Goal: Task Accomplishment & Management: Use online tool/utility

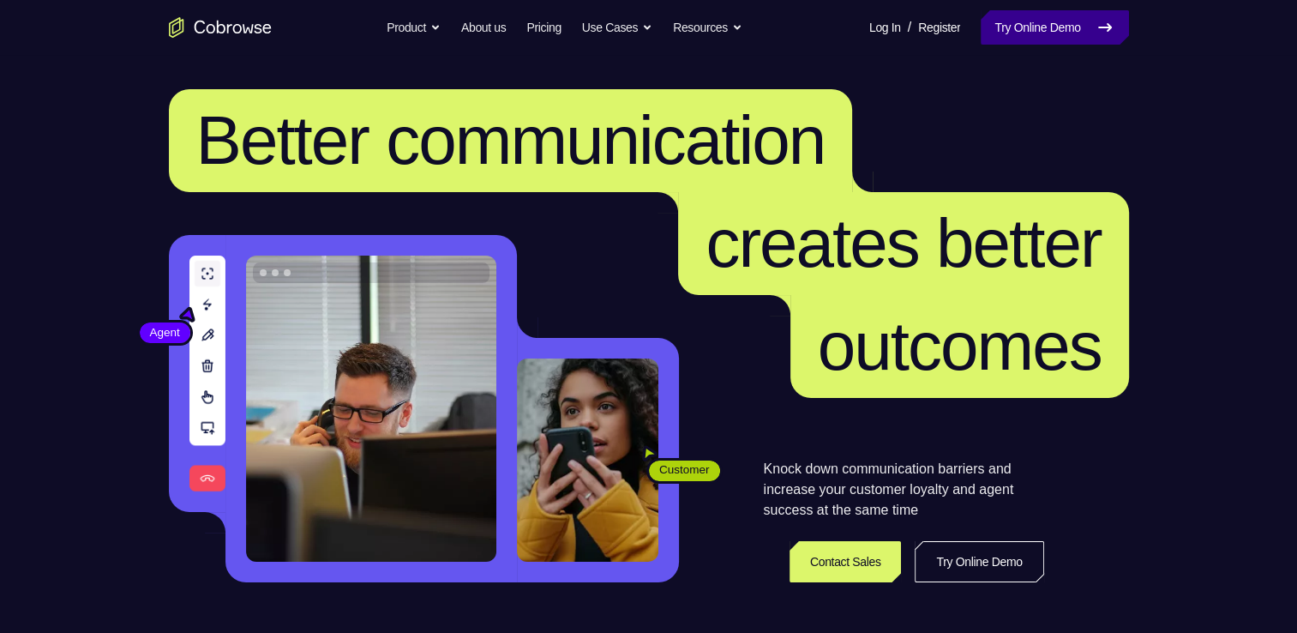
click at [1034, 27] on link "Try Online Demo" at bounding box center [1054, 27] width 147 height 34
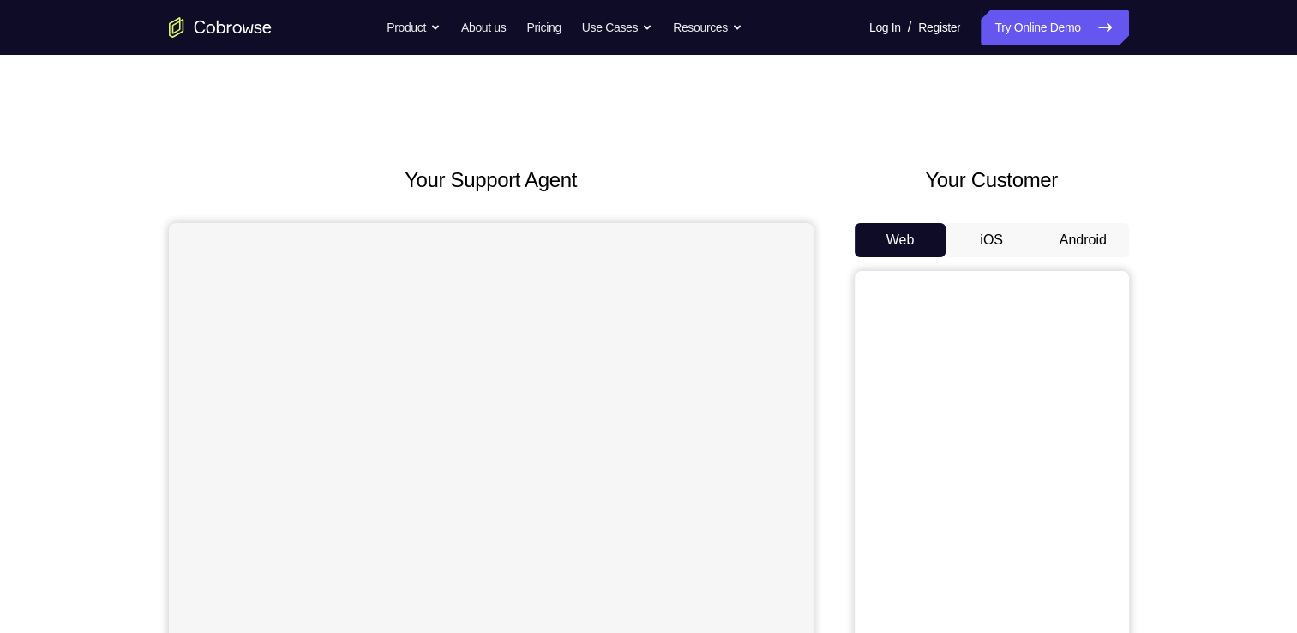
click at [1059, 240] on button "Android" at bounding box center [1084, 240] width 92 height 34
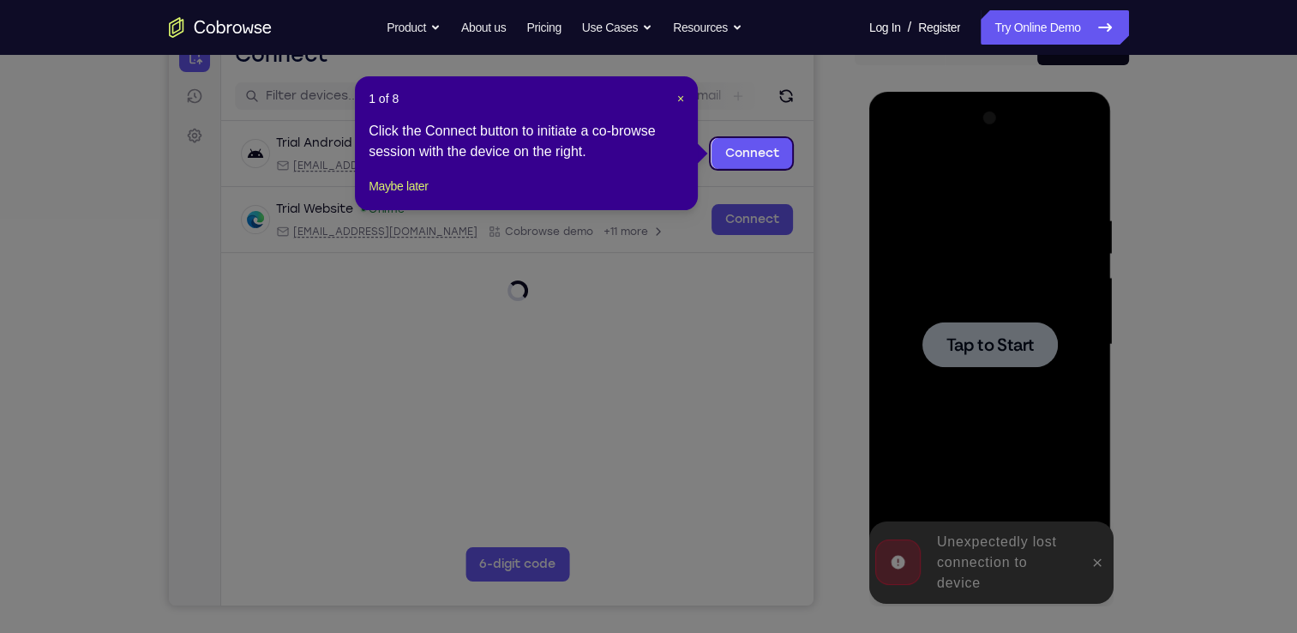
click at [408, 191] on div "1 of 8 × Click the Connect button to initiate a co-browse session with the devi…" at bounding box center [526, 143] width 343 height 134
click at [387, 193] on div "1 of 8 × Click the Connect button to initiate a co-browse session with the devi…" at bounding box center [526, 143] width 343 height 134
click at [405, 196] on button "Maybe later" at bounding box center [398, 186] width 59 height 21
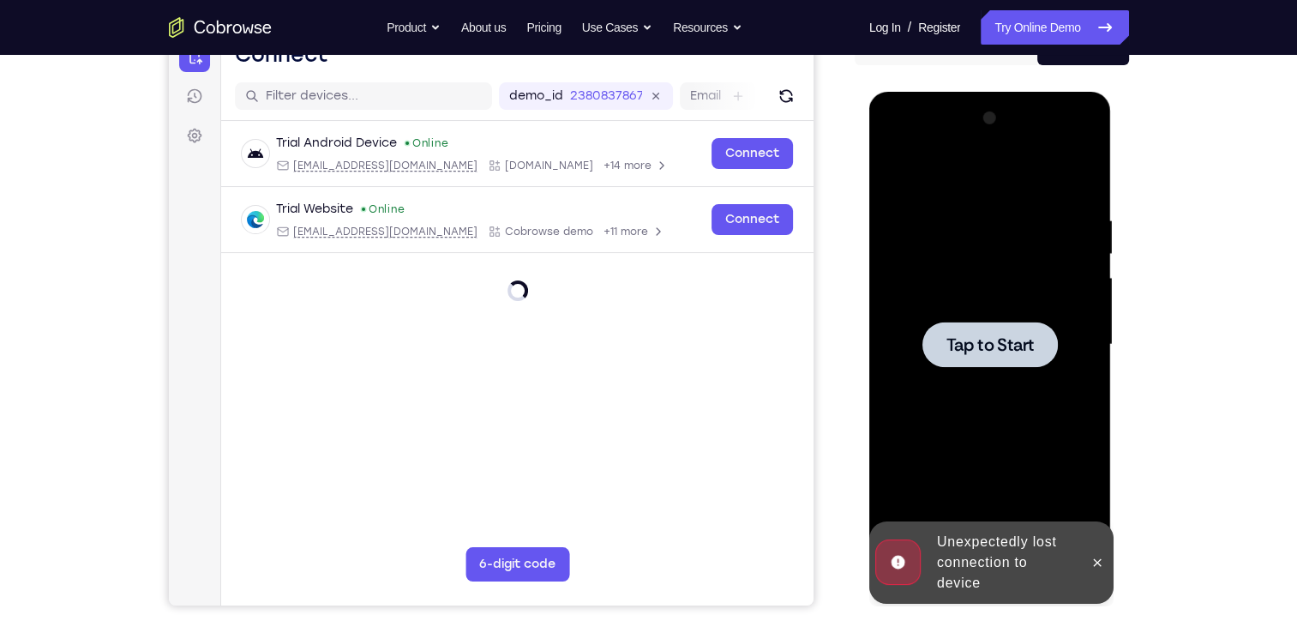
click at [949, 317] on div at bounding box center [990, 345] width 216 height 480
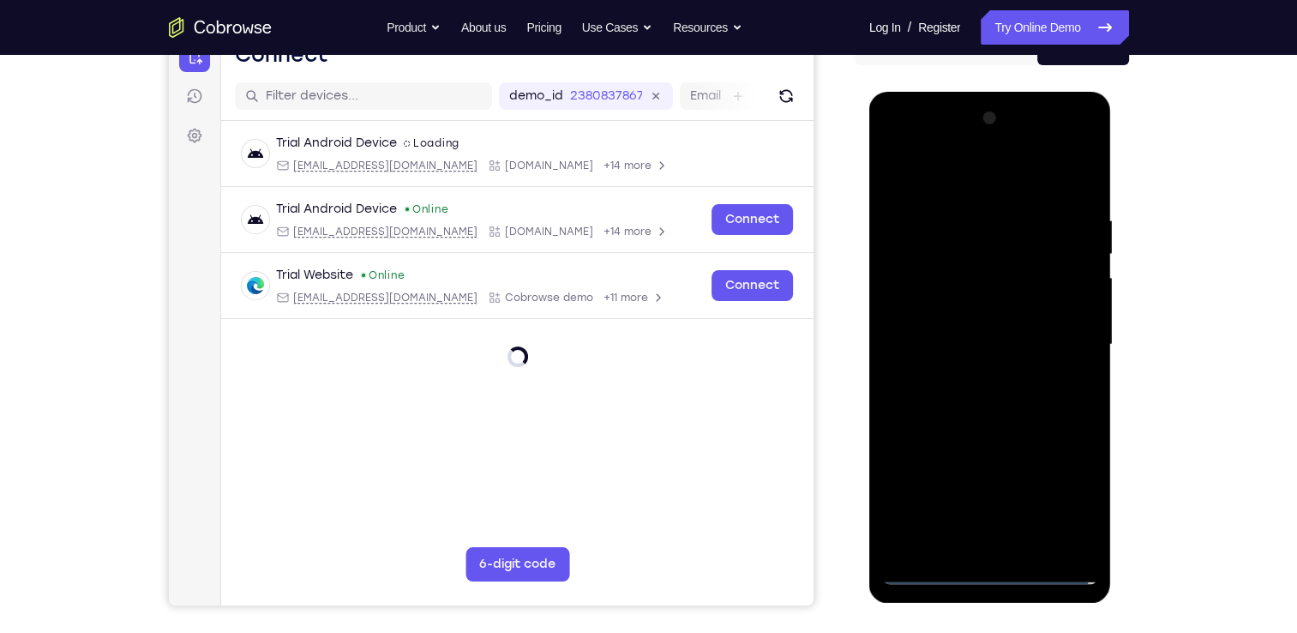
click at [995, 566] on div at bounding box center [990, 345] width 216 height 480
click at [995, 575] on div at bounding box center [990, 345] width 216 height 480
click at [973, 575] on div at bounding box center [990, 345] width 216 height 480
click at [991, 575] on div at bounding box center [990, 345] width 216 height 480
click at [985, 575] on div at bounding box center [990, 345] width 216 height 480
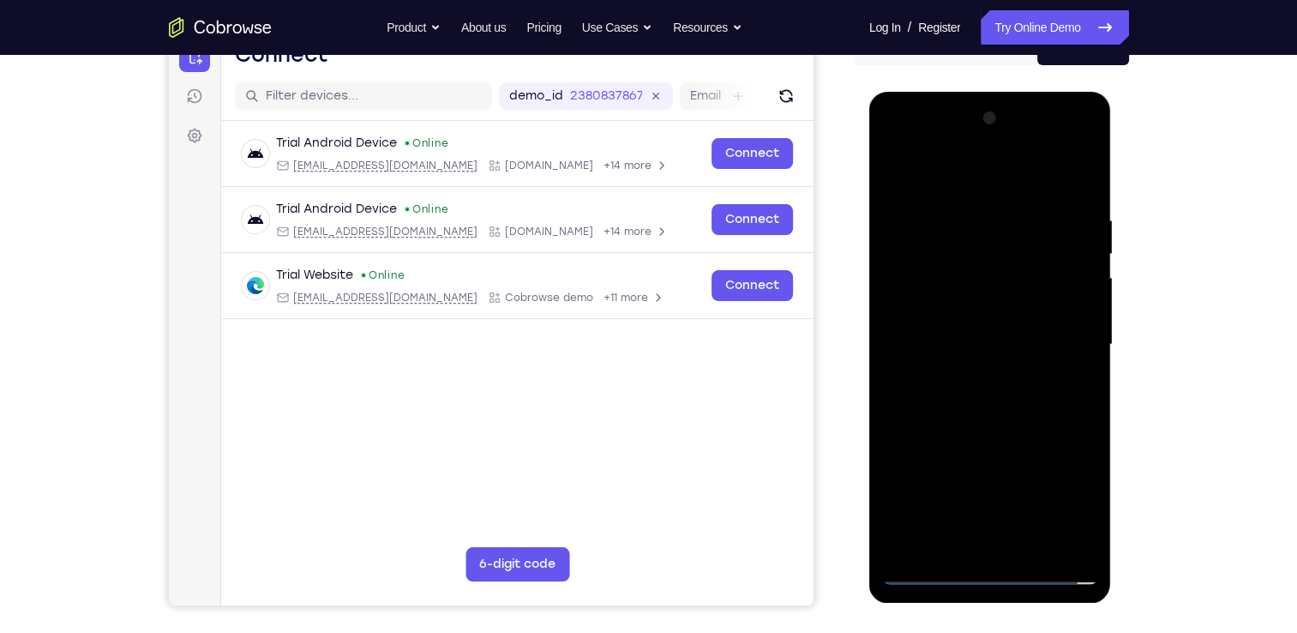
click at [1073, 499] on div at bounding box center [990, 345] width 216 height 480
click at [1062, 491] on div at bounding box center [990, 345] width 216 height 480
click at [995, 569] on div at bounding box center [990, 345] width 216 height 480
click at [1058, 503] on div at bounding box center [990, 345] width 216 height 480
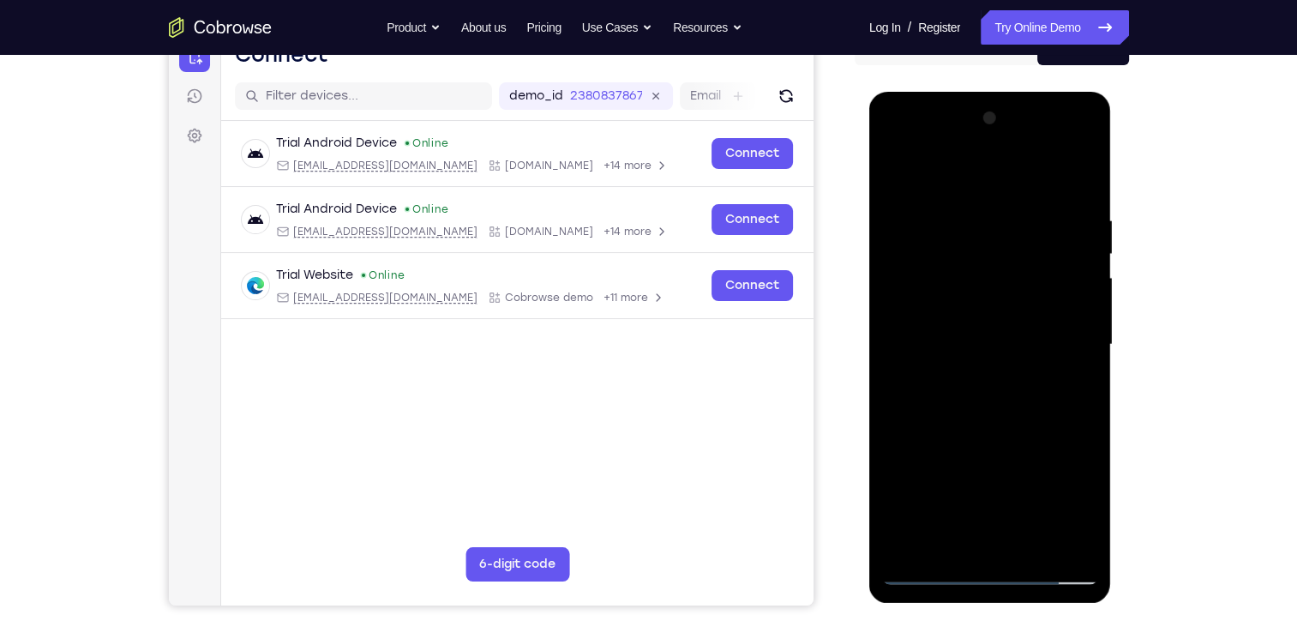
click at [1073, 500] on div at bounding box center [990, 345] width 216 height 480
click at [1064, 484] on div at bounding box center [990, 345] width 216 height 480
click at [1061, 511] on div at bounding box center [990, 345] width 216 height 480
click at [900, 148] on div at bounding box center [990, 345] width 216 height 480
click at [1069, 347] on div at bounding box center [990, 345] width 216 height 480
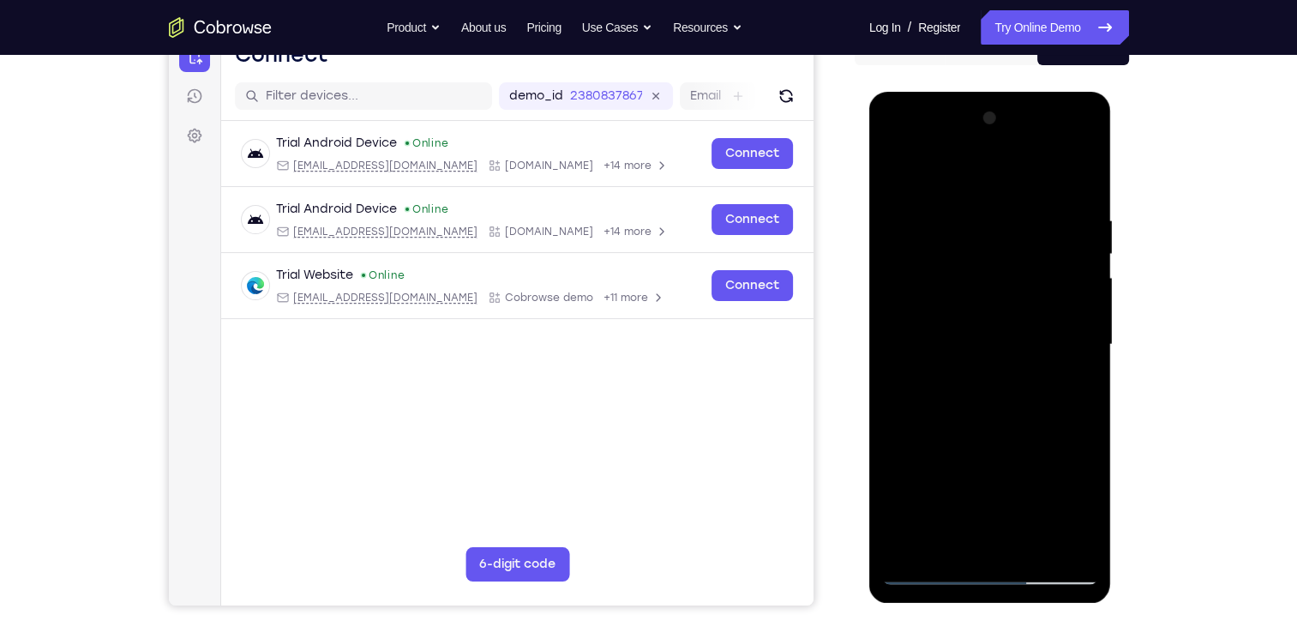
click at [972, 375] on div at bounding box center [990, 345] width 216 height 480
click at [984, 323] on div at bounding box center [990, 345] width 216 height 480
click at [980, 308] on div at bounding box center [990, 345] width 216 height 480
click at [1002, 341] on div at bounding box center [990, 345] width 216 height 480
click at [986, 409] on div at bounding box center [990, 345] width 216 height 480
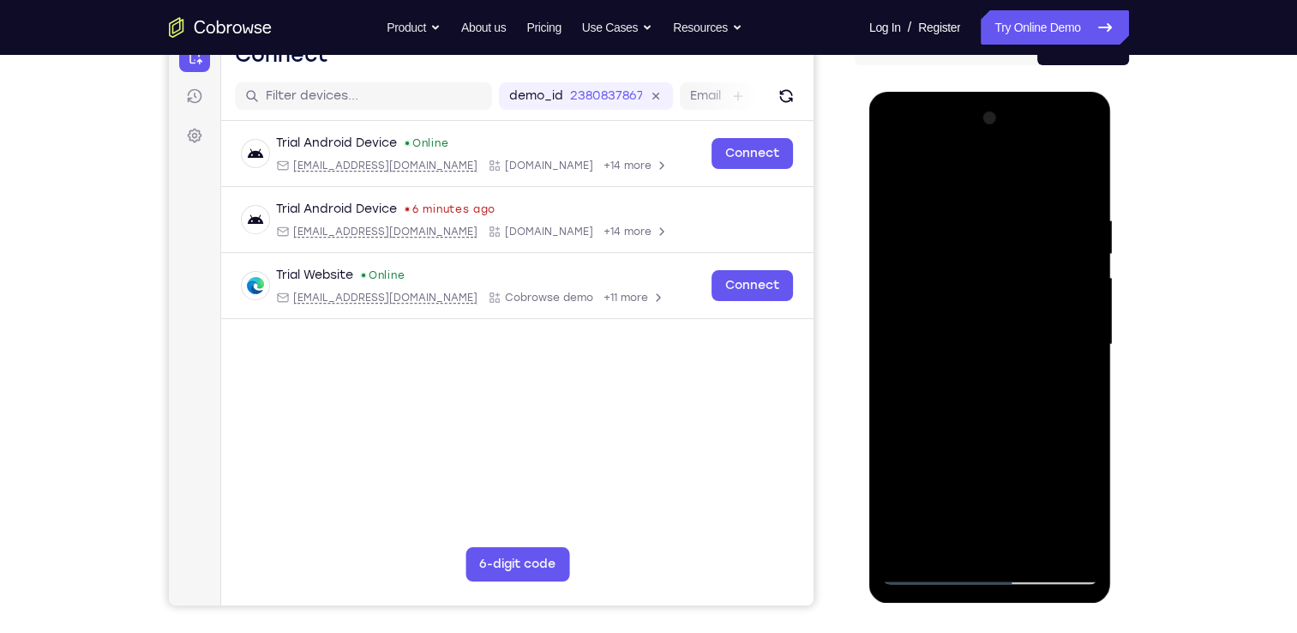
click at [981, 395] on div at bounding box center [990, 345] width 216 height 480
click at [975, 400] on div at bounding box center [990, 345] width 216 height 480
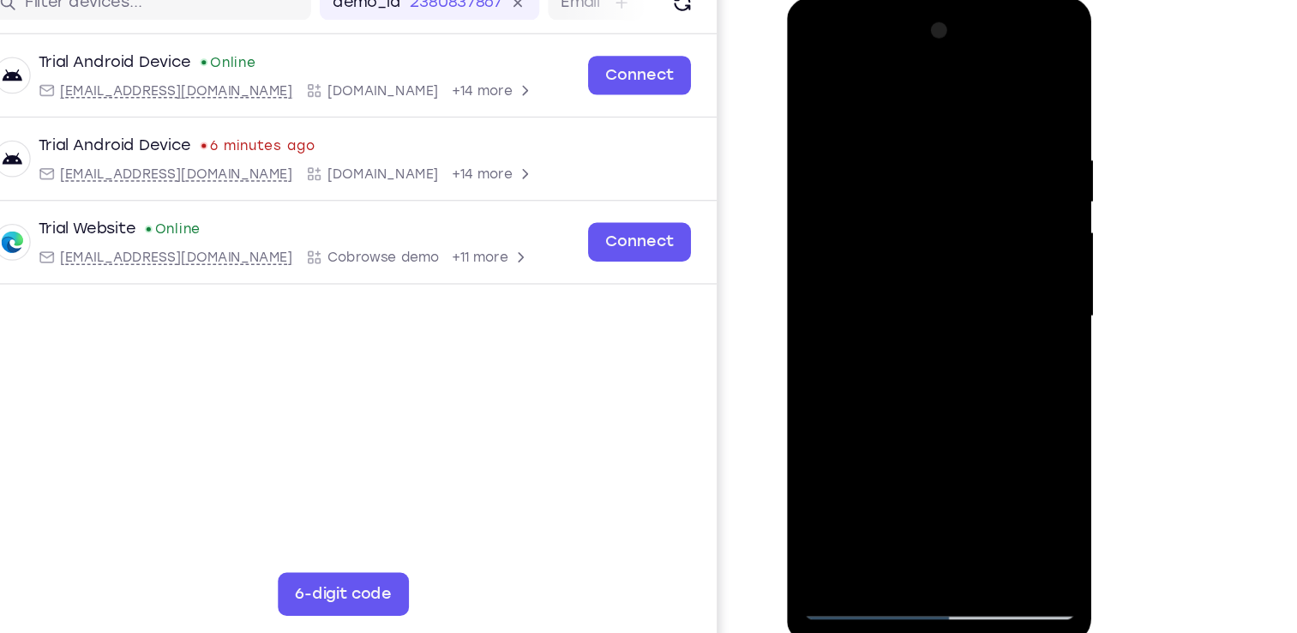
scroll to position [191, 0]
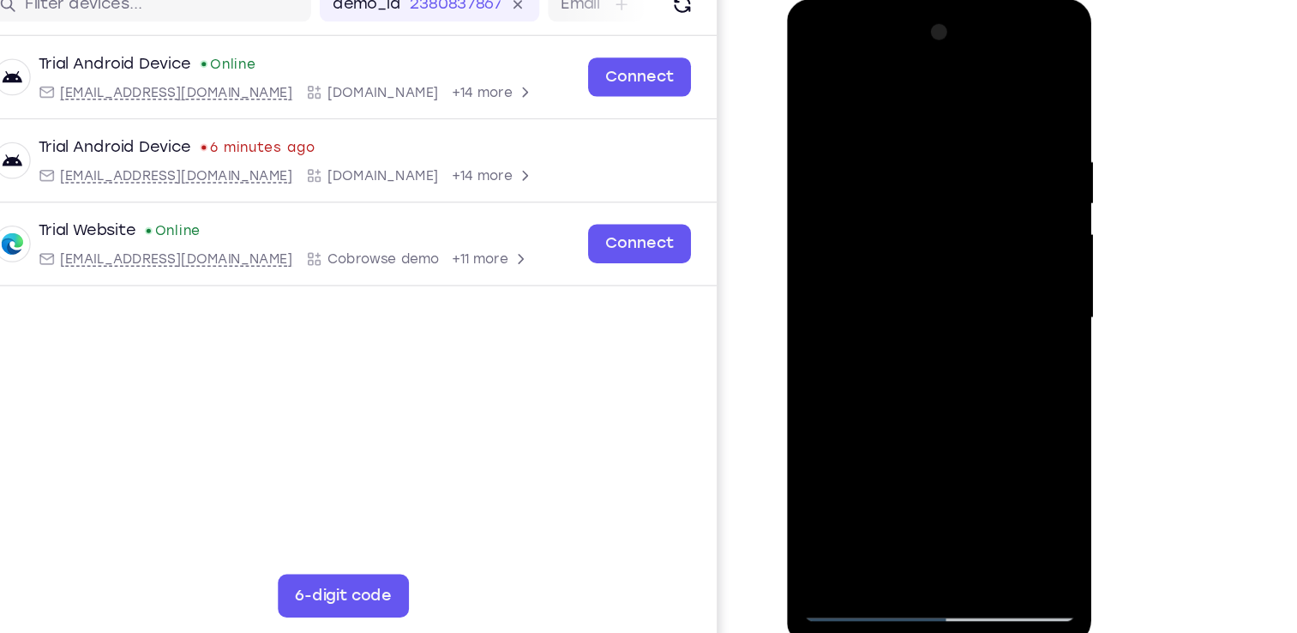
click at [922, 307] on div at bounding box center [908, 252] width 216 height 480
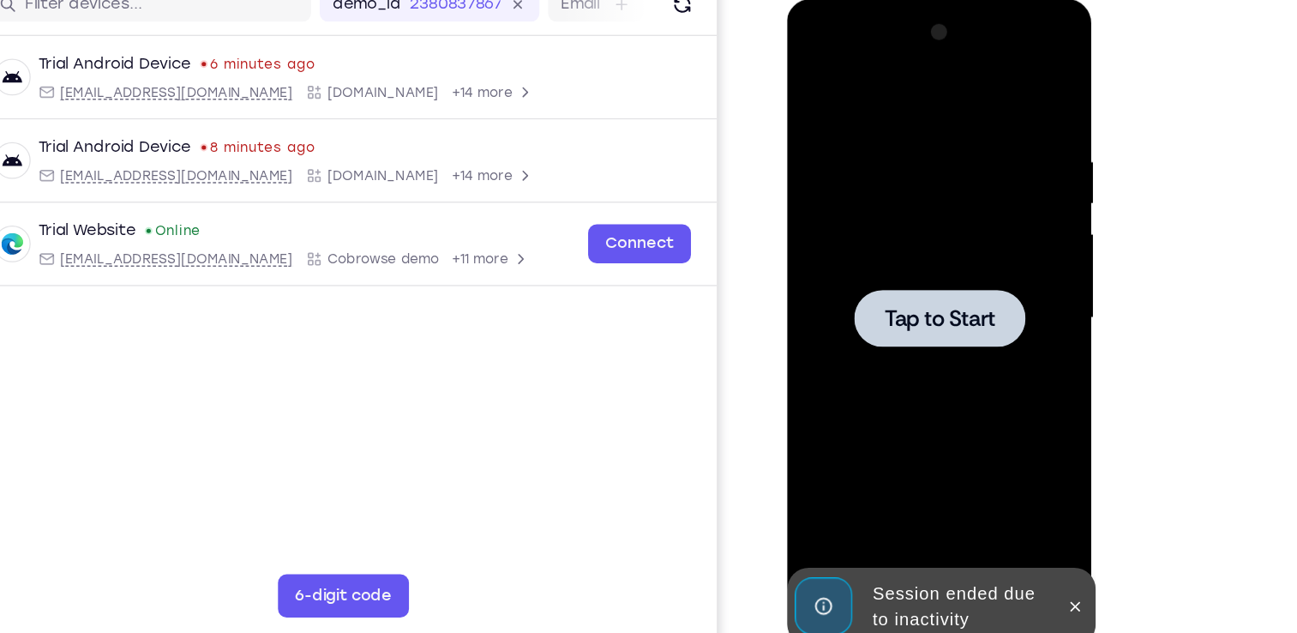
click at [846, 202] on div "Your Support Agent Your Customer Web iOS Android" at bounding box center [649, 290] width 960 height 634
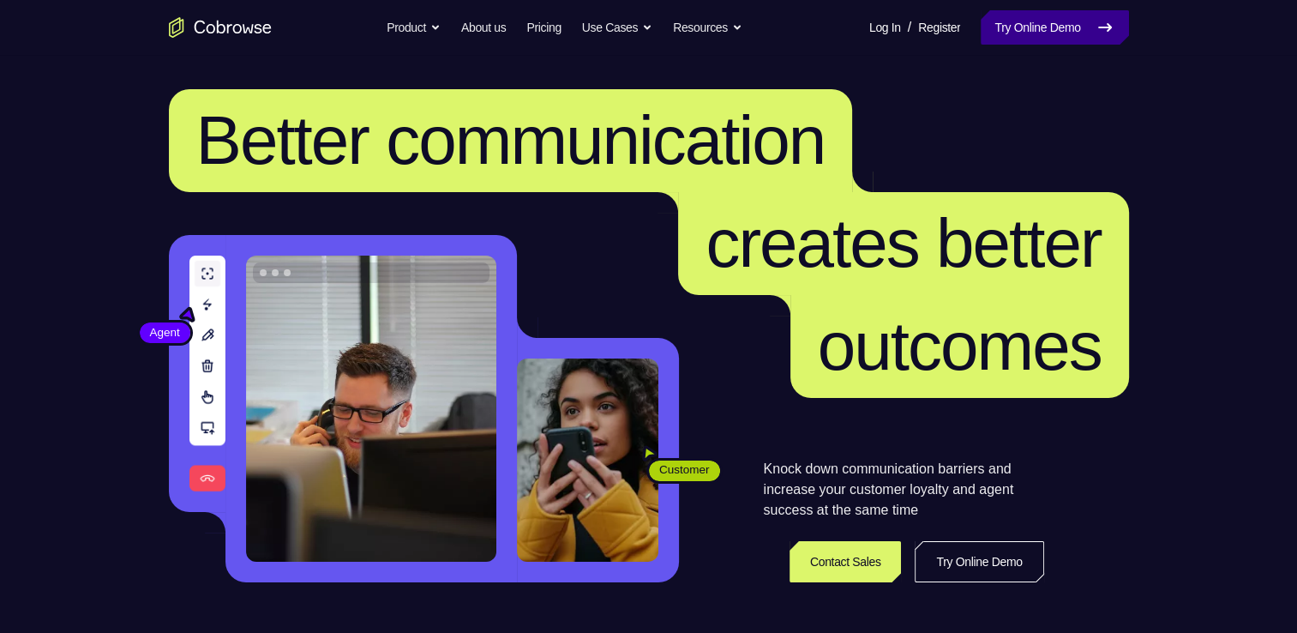
click at [1026, 12] on link "Try Online Demo" at bounding box center [1054, 27] width 147 height 34
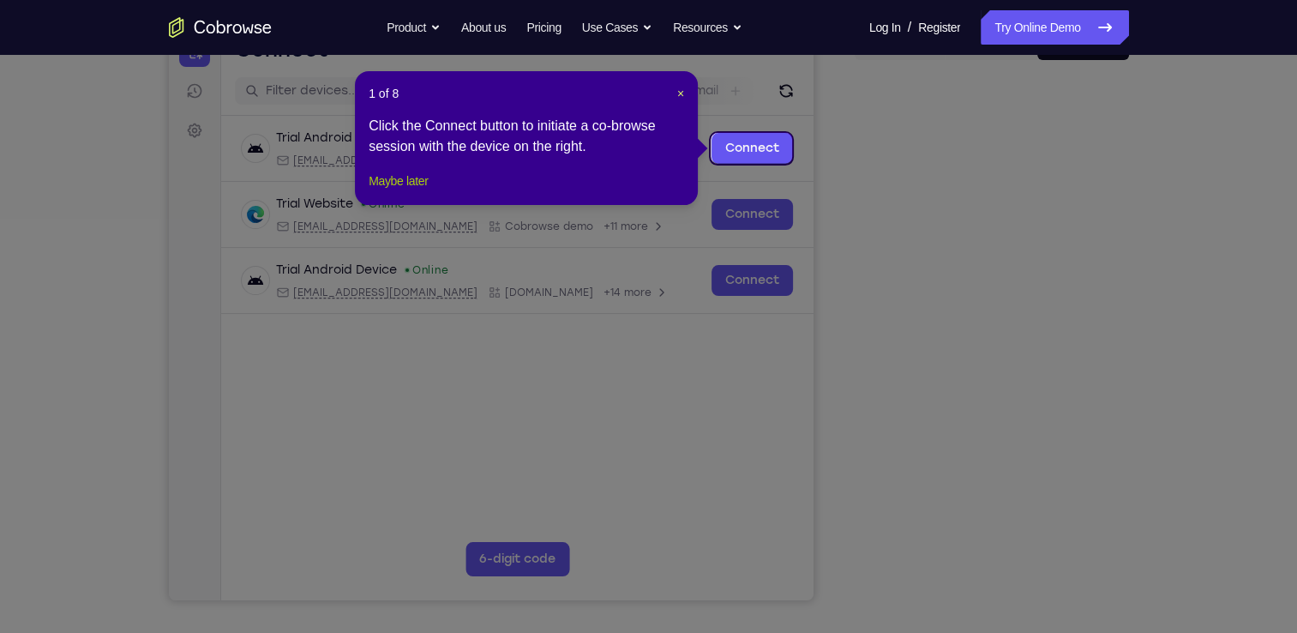
click at [414, 191] on button "Maybe later" at bounding box center [398, 181] width 59 height 21
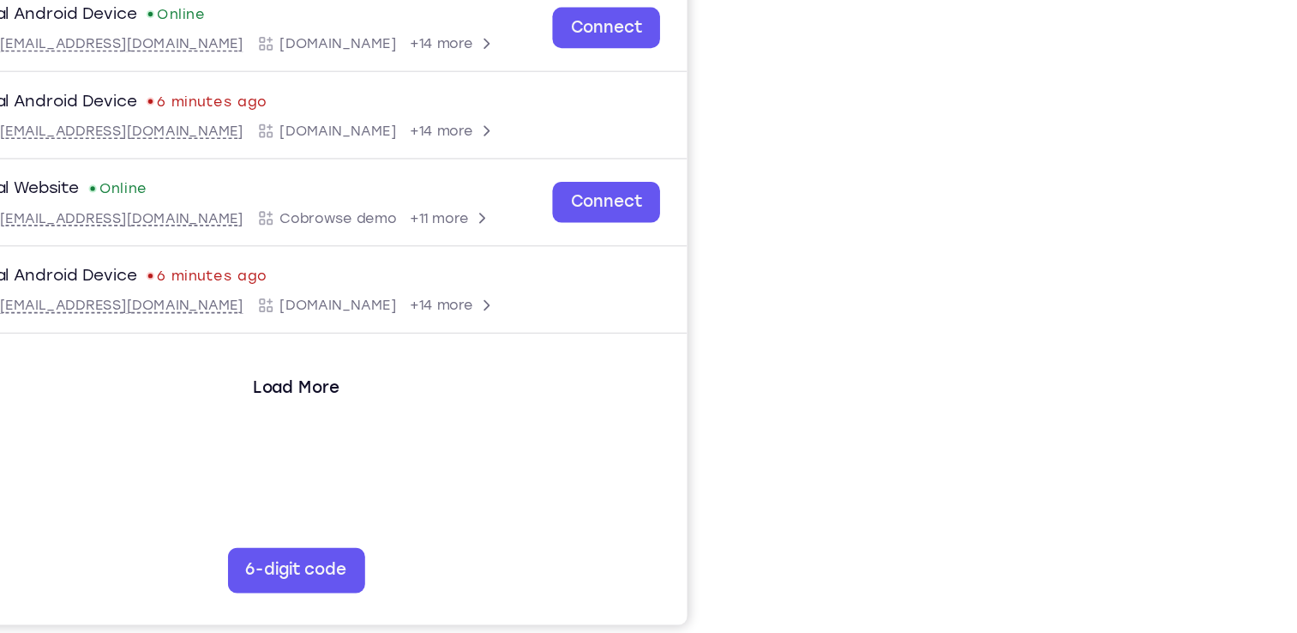
scroll to position [197, 0]
click at [1175, 215] on div "Your Support Agent Your Customer Web iOS Android Next Steps We’d be happy to gi…" at bounding box center [649, 423] width 1098 height 1131
click at [1146, 473] on div "Your Support Agent Your Customer Web iOS Android Next Steps We’d be happy to gi…" at bounding box center [649, 423] width 1098 height 1131
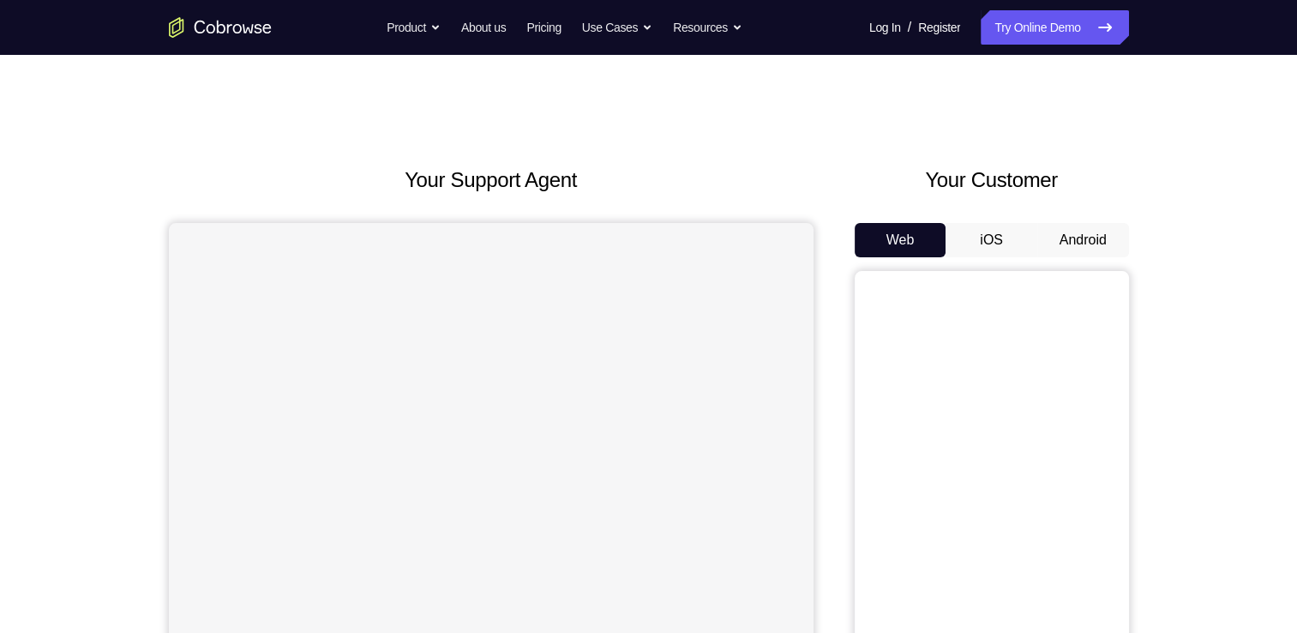
click at [1074, 242] on button "Android" at bounding box center [1084, 240] width 92 height 34
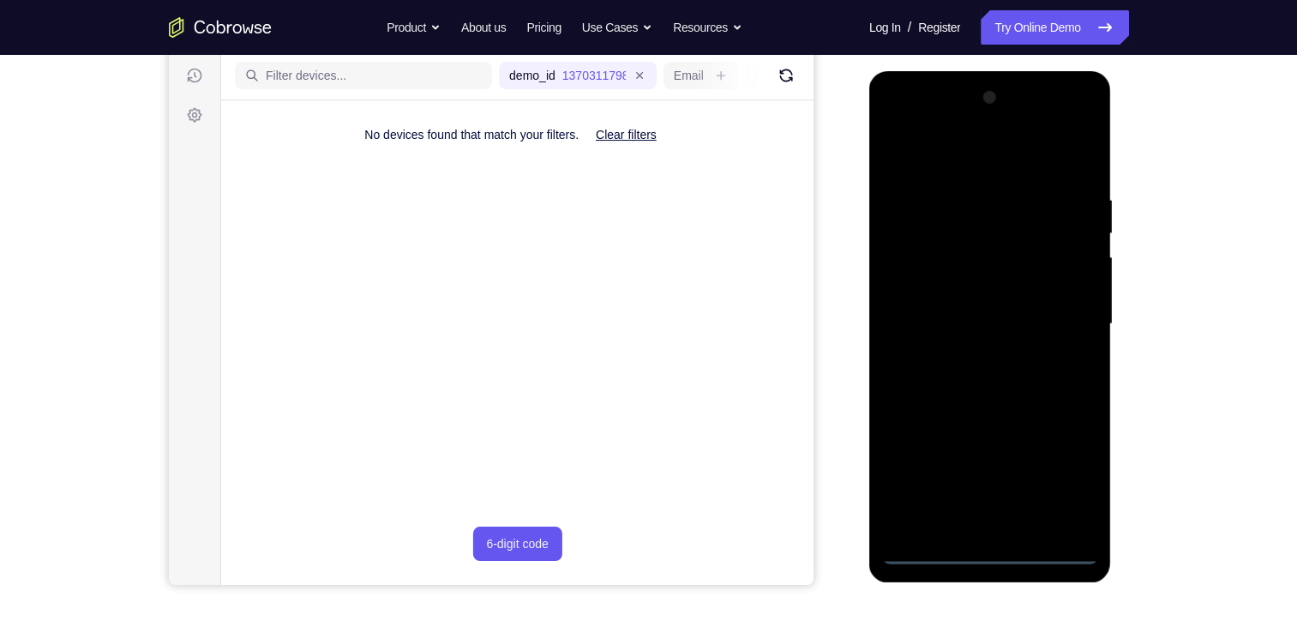
click at [991, 554] on div at bounding box center [990, 324] width 216 height 480
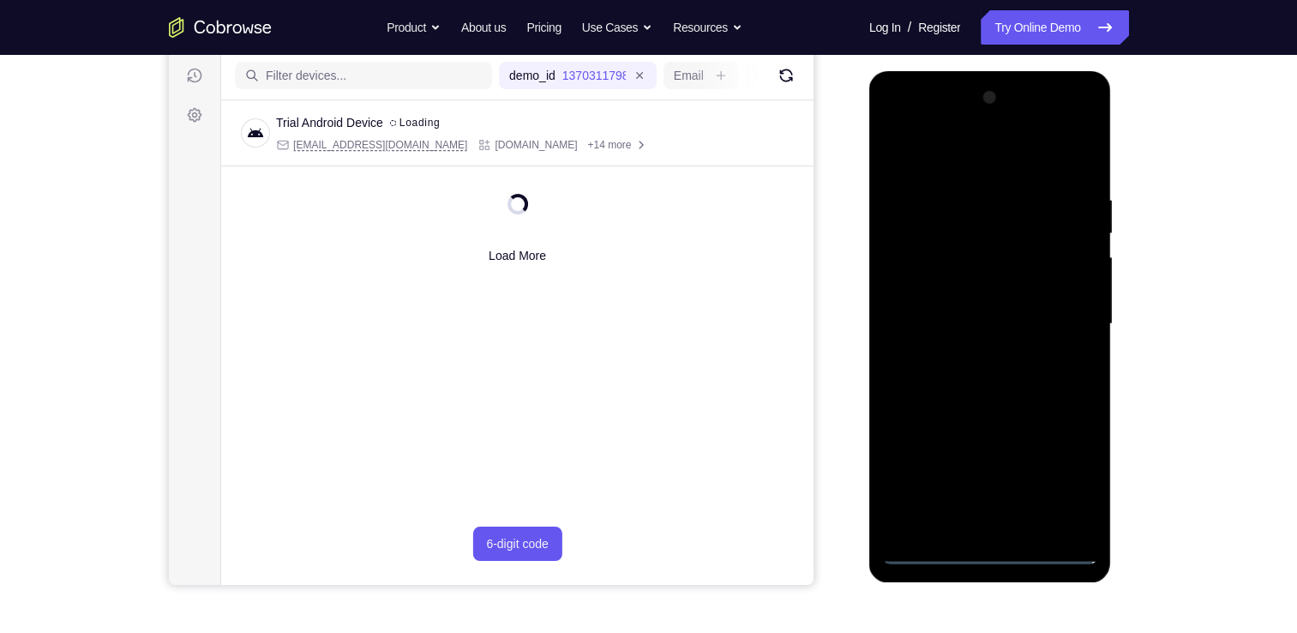
click at [992, 547] on div at bounding box center [990, 324] width 216 height 480
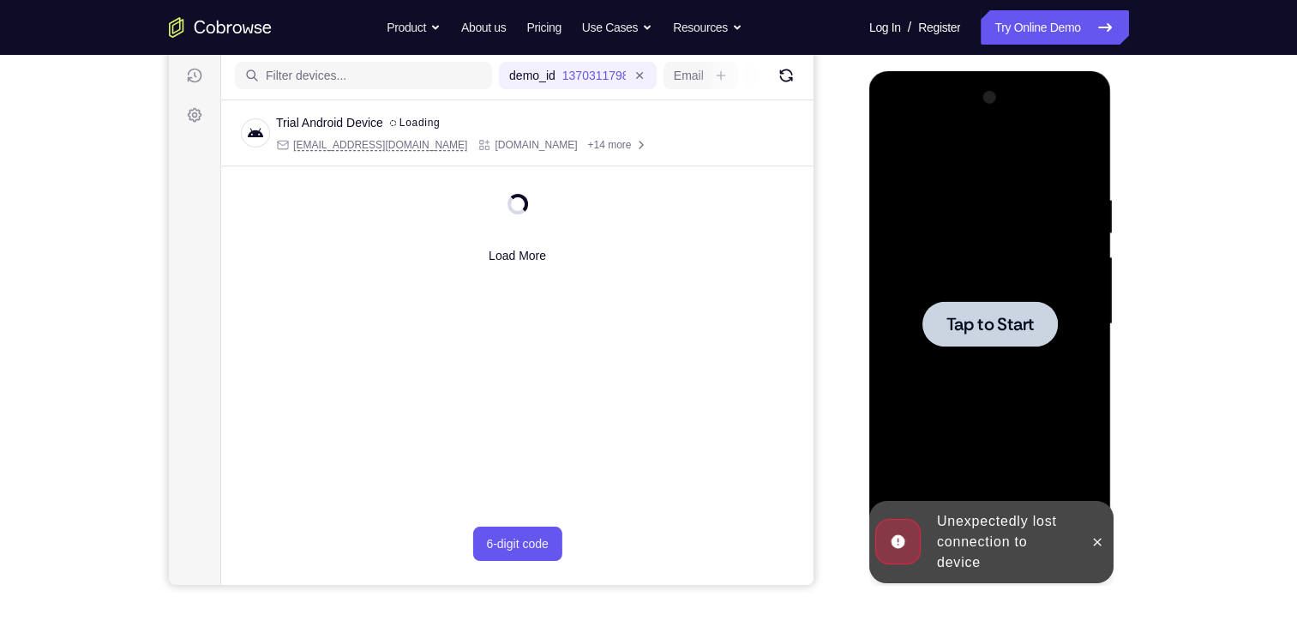
click at [992, 348] on div at bounding box center [990, 324] width 216 height 480
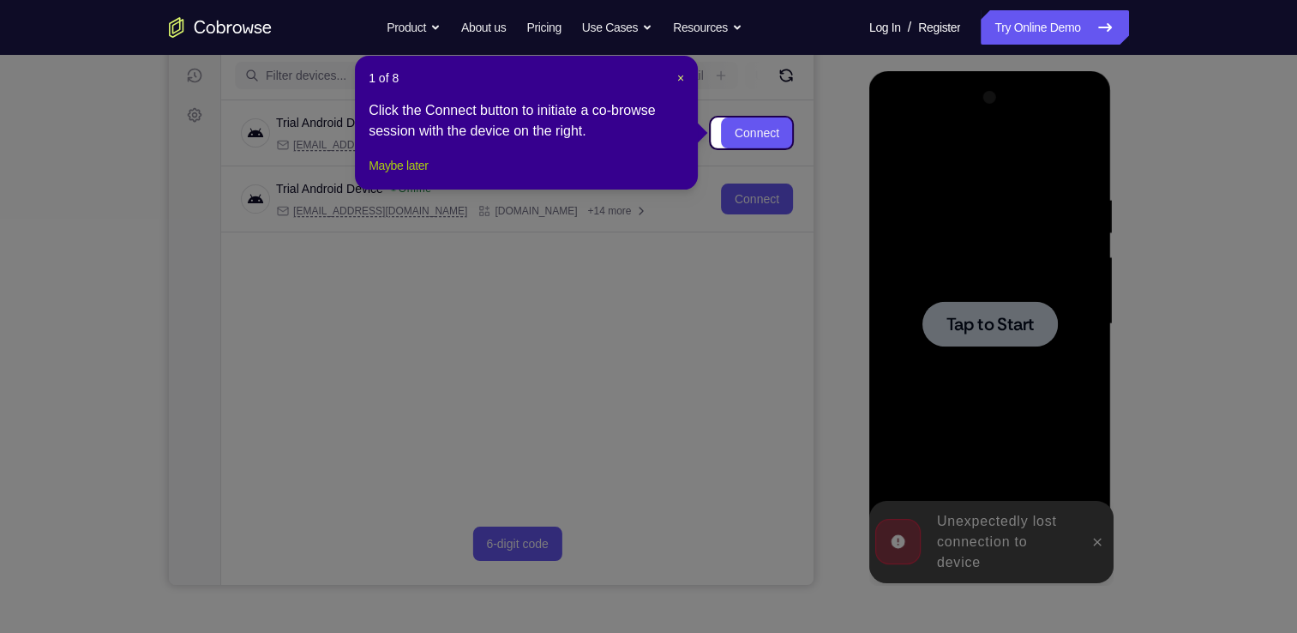
click at [390, 176] on button "Maybe later" at bounding box center [398, 165] width 59 height 21
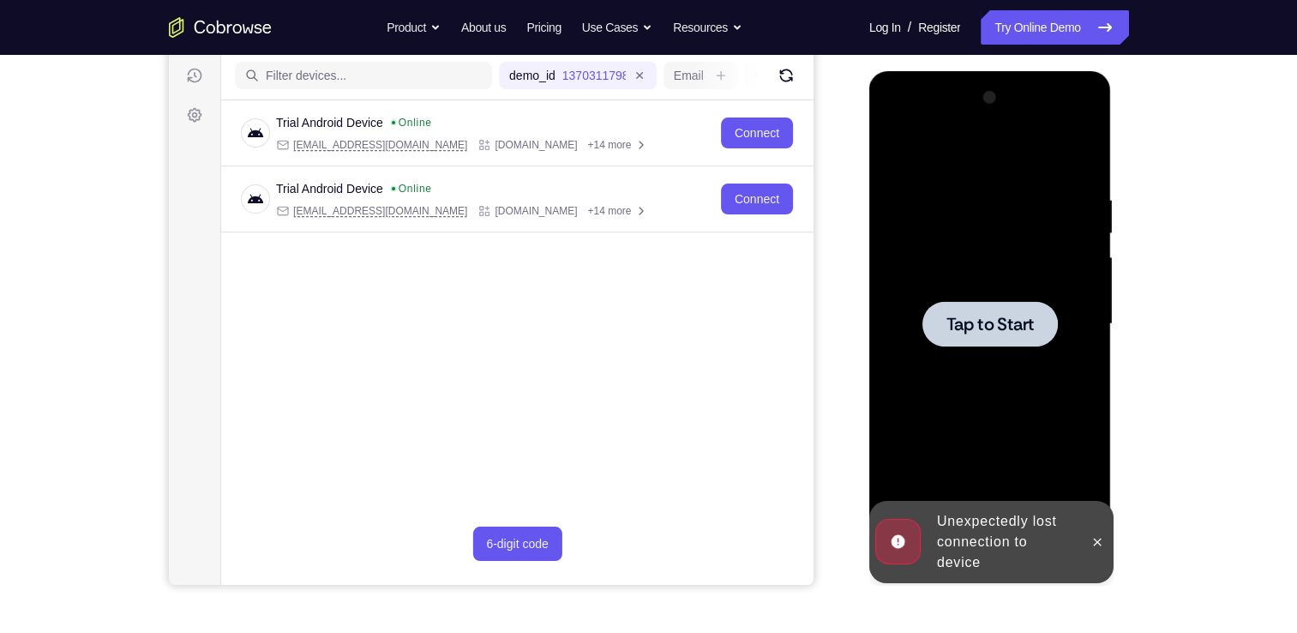
click at [984, 322] on span "Tap to Start" at bounding box center [990, 324] width 87 height 17
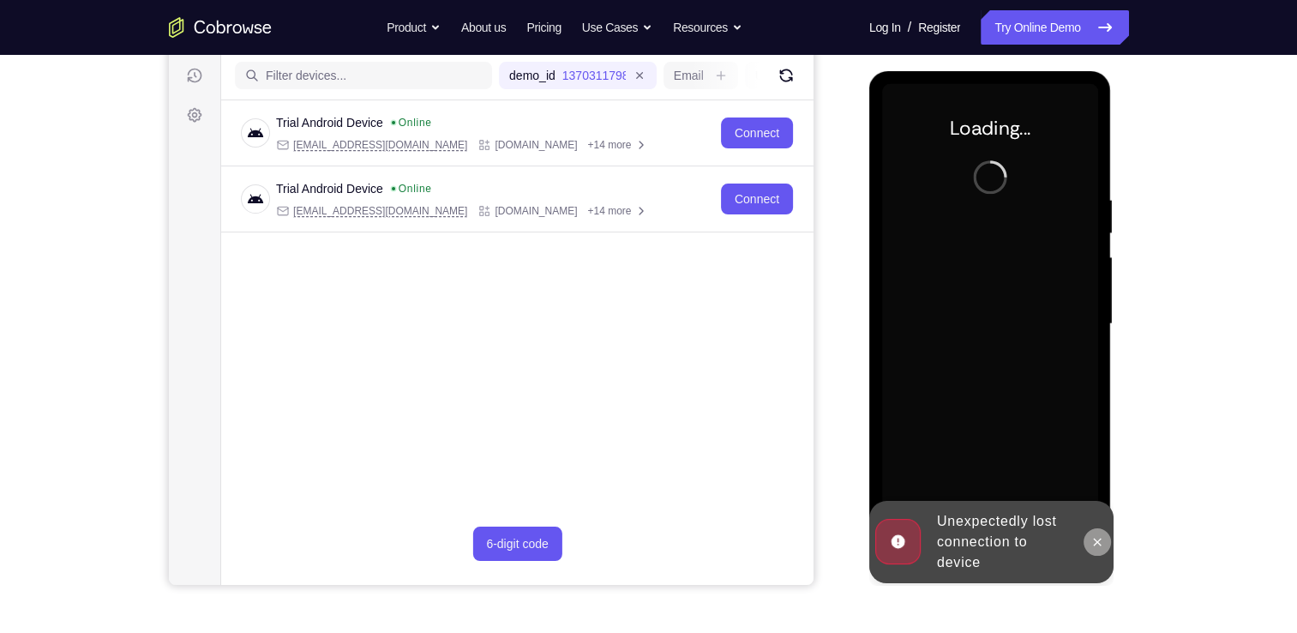
click at [1089, 539] on button at bounding box center [1097, 541] width 27 height 27
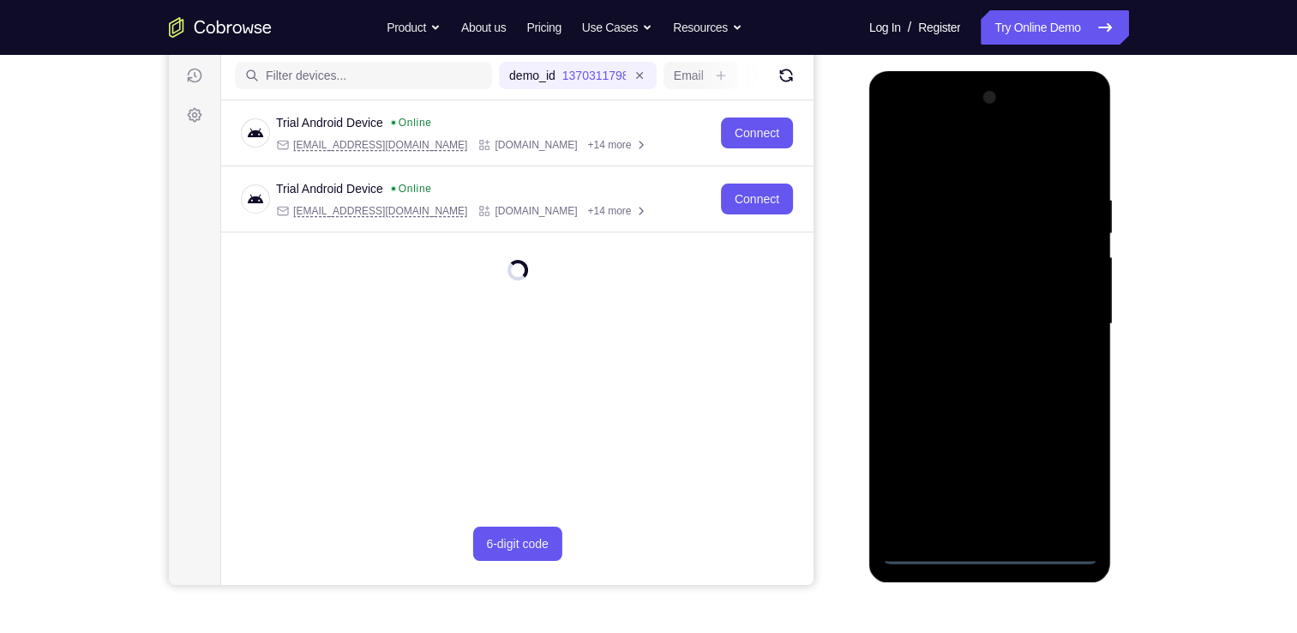
click at [993, 544] on div at bounding box center [990, 324] width 216 height 480
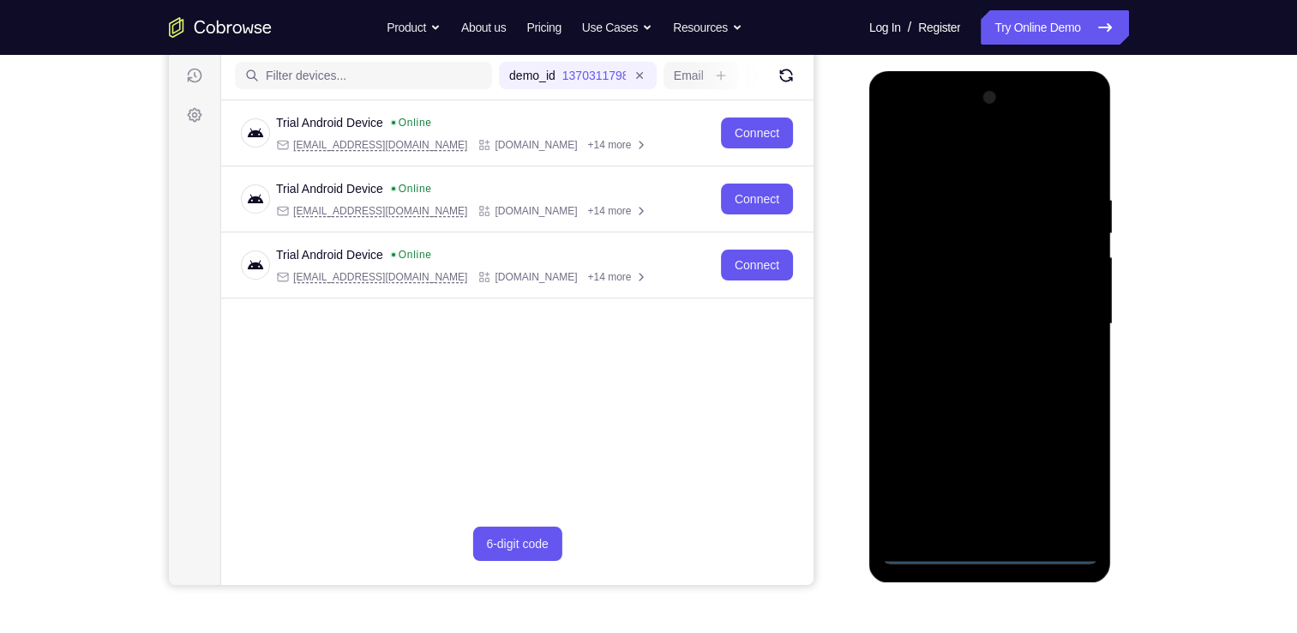
click at [990, 547] on div at bounding box center [990, 324] width 216 height 480
click at [1083, 466] on div at bounding box center [990, 324] width 216 height 480
click at [1074, 472] on div at bounding box center [990, 324] width 216 height 480
click at [901, 128] on div at bounding box center [990, 324] width 216 height 480
click at [1066, 322] on div at bounding box center [990, 324] width 216 height 480
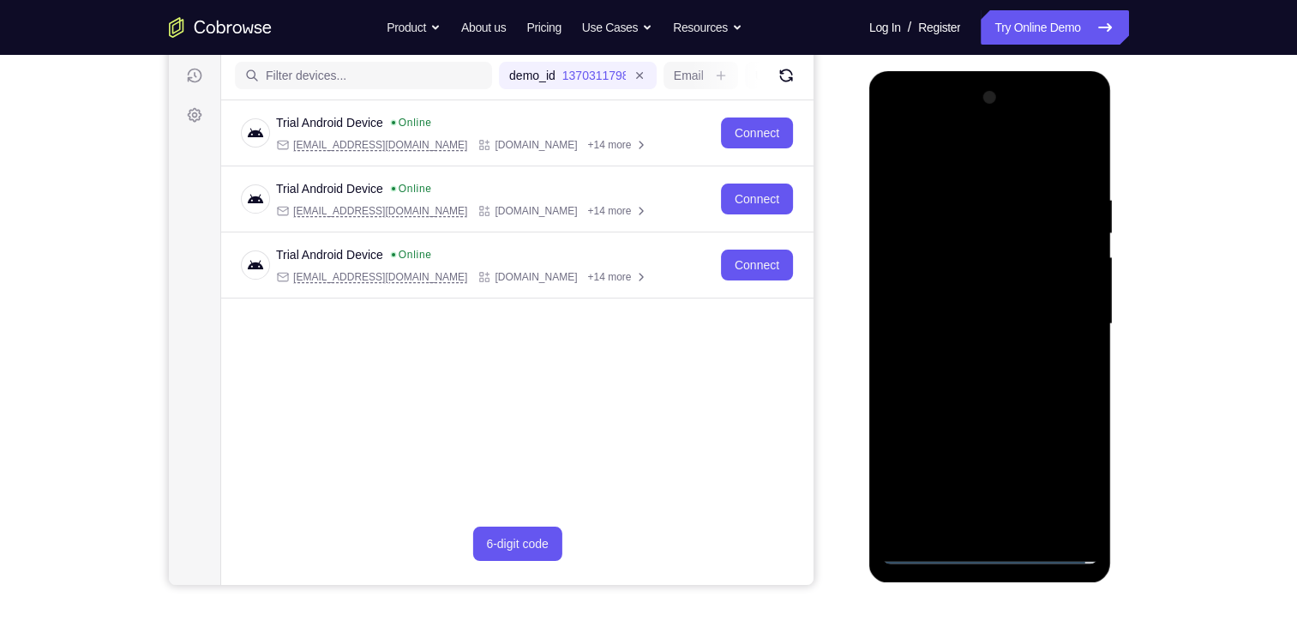
click at [1004, 525] on div at bounding box center [990, 324] width 216 height 480
click at [978, 313] on div at bounding box center [990, 324] width 216 height 480
click at [991, 288] on div at bounding box center [990, 324] width 216 height 480
click at [1002, 318] on div at bounding box center [990, 324] width 216 height 480
click at [981, 376] on div at bounding box center [990, 324] width 216 height 480
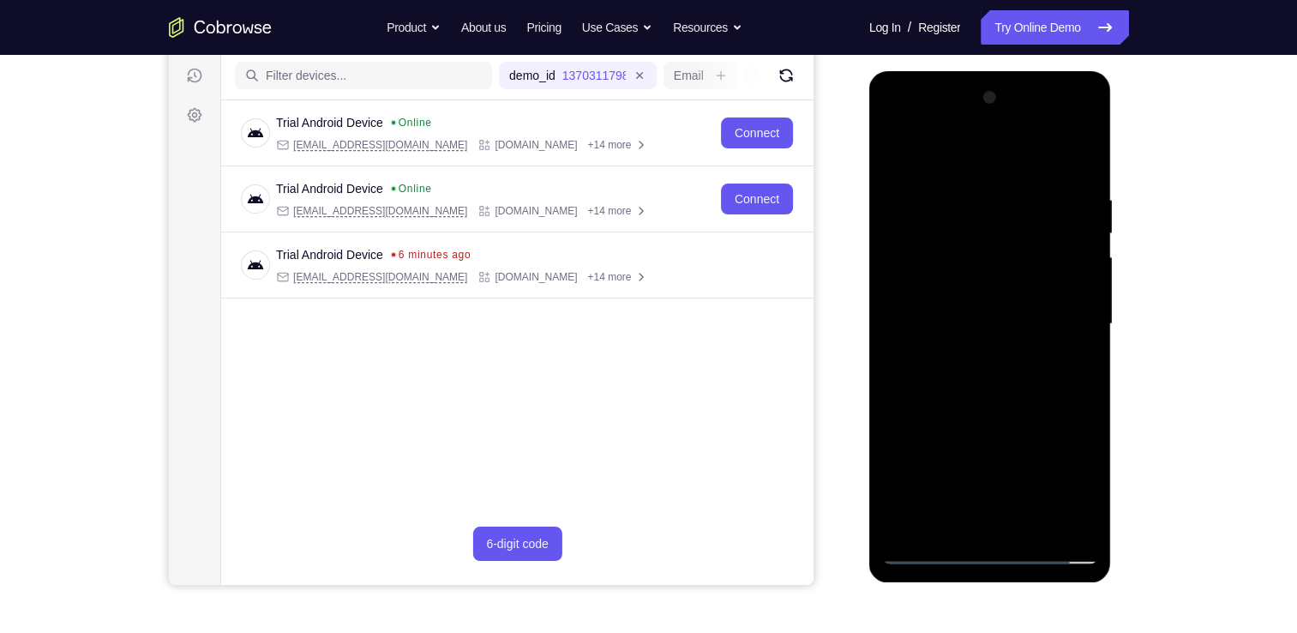
click at [998, 366] on div at bounding box center [990, 324] width 216 height 480
click at [1005, 386] on div at bounding box center [990, 324] width 216 height 480
click at [1002, 380] on div at bounding box center [990, 324] width 216 height 480
click at [1078, 180] on div at bounding box center [990, 324] width 216 height 480
click at [995, 395] on div at bounding box center [990, 324] width 216 height 480
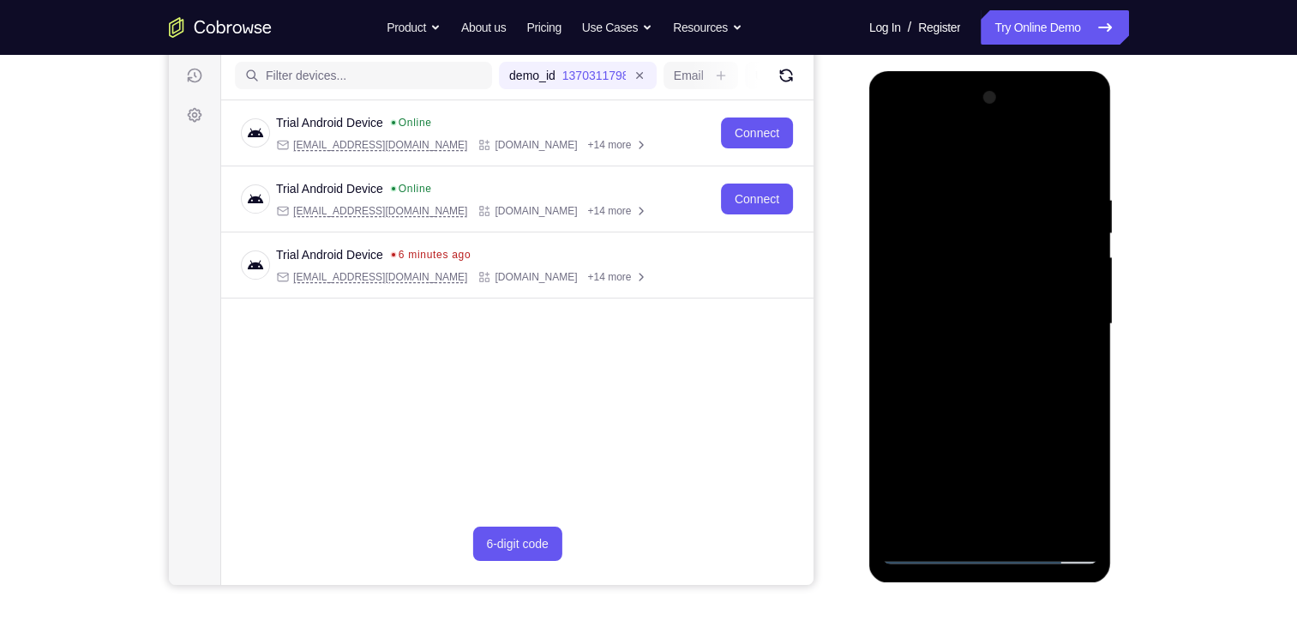
click at [997, 511] on div at bounding box center [990, 324] width 216 height 480
click at [1074, 342] on div at bounding box center [990, 324] width 216 height 480
click at [1080, 186] on div at bounding box center [990, 324] width 216 height 480
click at [1074, 350] on div at bounding box center [990, 324] width 216 height 480
click at [1077, 181] on div at bounding box center [990, 324] width 216 height 480
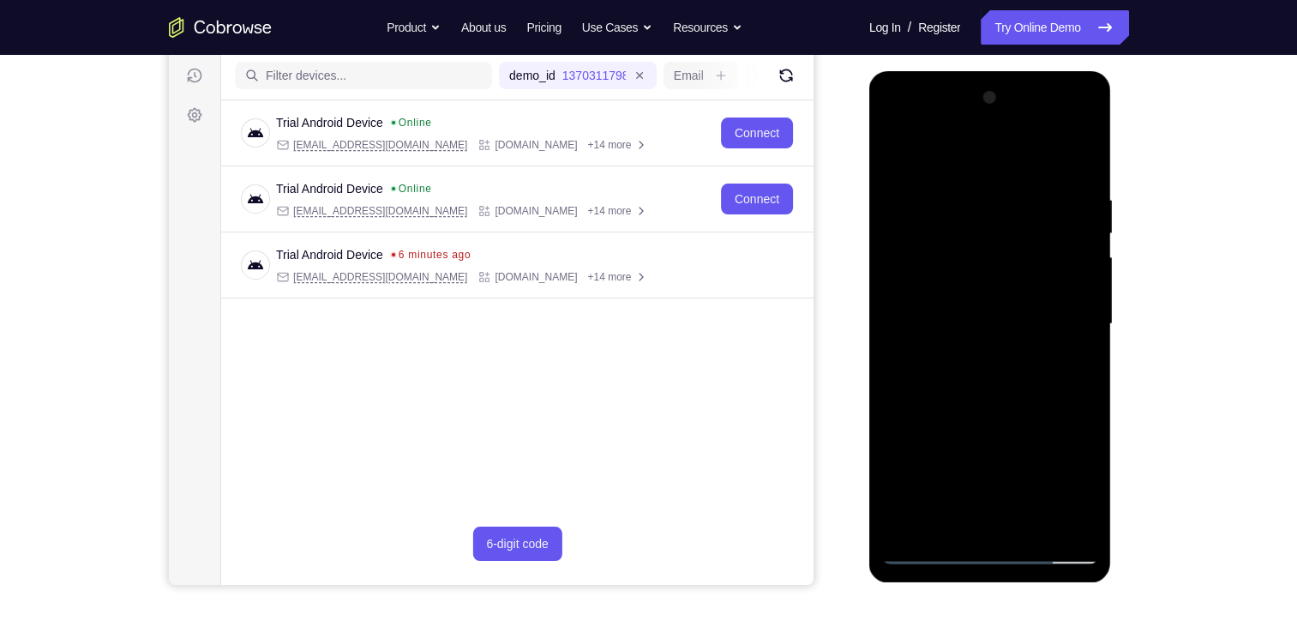
drag, startPoint x: 979, startPoint y: 169, endPoint x: 972, endPoint y: 48, distance: 121.2
click at [972, 71] on html "Online web based iOS Simulators and Android Emulators. Run iPhone, iPad, Mobile…" at bounding box center [992, 328] width 244 height 515
click at [889, 123] on div at bounding box center [990, 324] width 216 height 480
click at [1059, 321] on div at bounding box center [990, 324] width 216 height 480
click at [1012, 406] on div at bounding box center [990, 324] width 216 height 480
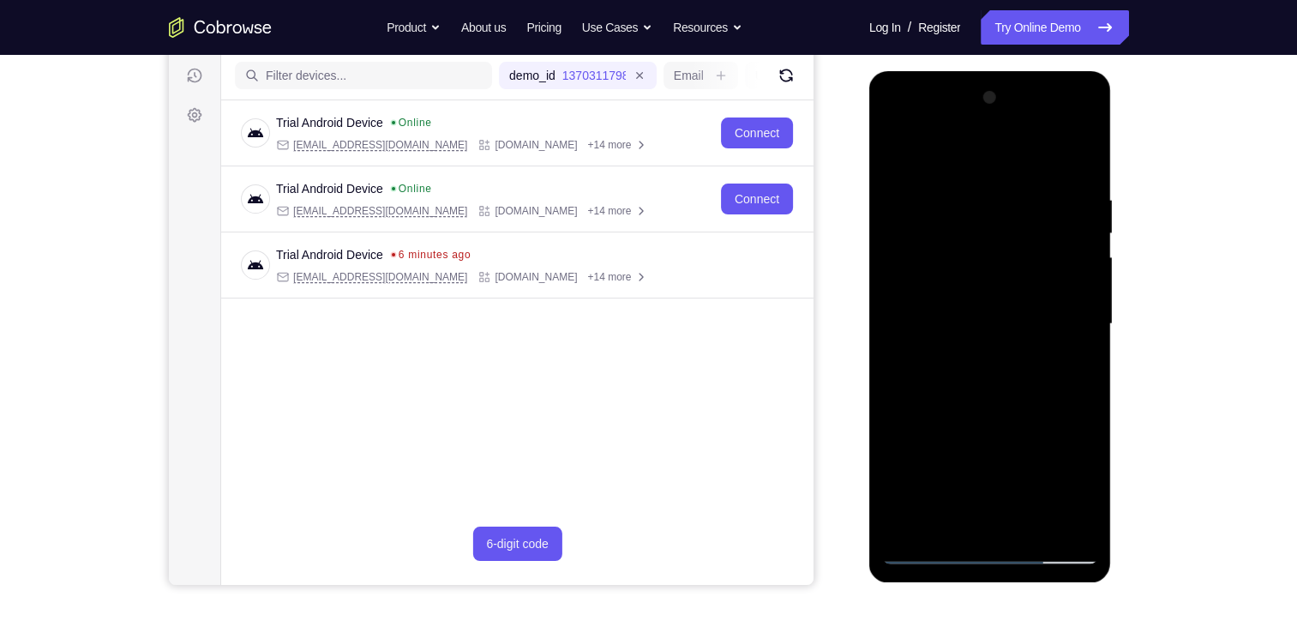
click at [1090, 503] on div at bounding box center [990, 324] width 216 height 480
click at [1026, 526] on div at bounding box center [990, 324] width 216 height 480
click at [965, 418] on div at bounding box center [990, 324] width 216 height 480
click at [952, 302] on div at bounding box center [990, 324] width 216 height 480
click at [991, 353] on div at bounding box center [990, 324] width 216 height 480
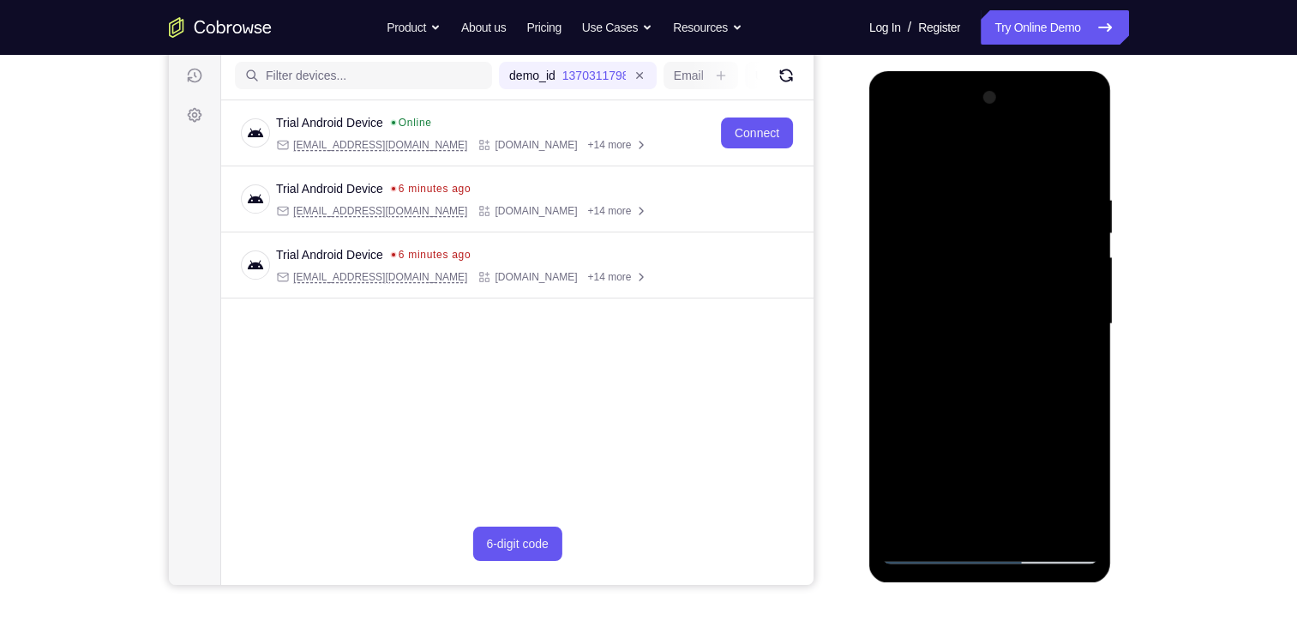
click at [1067, 343] on div at bounding box center [990, 324] width 216 height 480
click at [1068, 364] on div at bounding box center [990, 324] width 216 height 480
click at [1087, 485] on div at bounding box center [990, 324] width 216 height 480
click at [1070, 373] on div at bounding box center [990, 324] width 216 height 480
click at [1068, 369] on div at bounding box center [990, 324] width 216 height 480
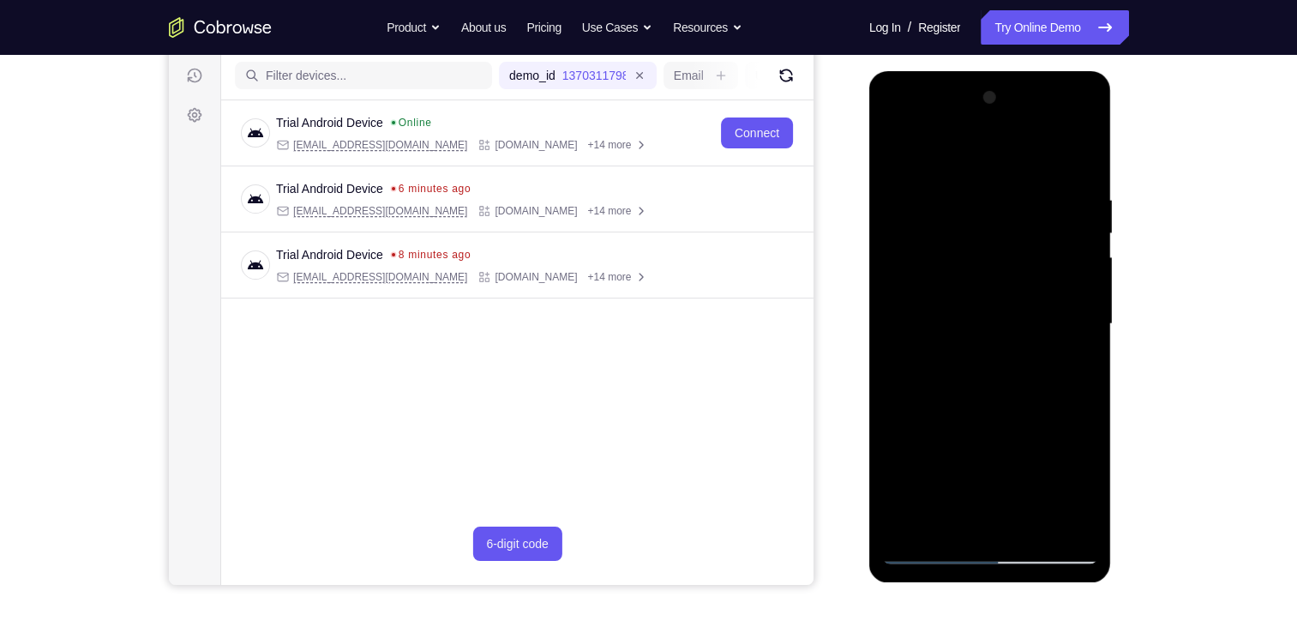
drag, startPoint x: 978, startPoint y: 308, endPoint x: 981, endPoint y: 402, distance: 94.4
click at [981, 402] on div at bounding box center [990, 324] width 216 height 480
drag, startPoint x: 1038, startPoint y: 195, endPoint x: 1028, endPoint y: 334, distance: 140.2
click at [1028, 334] on div at bounding box center [990, 324] width 216 height 480
drag, startPoint x: 1044, startPoint y: 219, endPoint x: 1015, endPoint y: 388, distance: 171.3
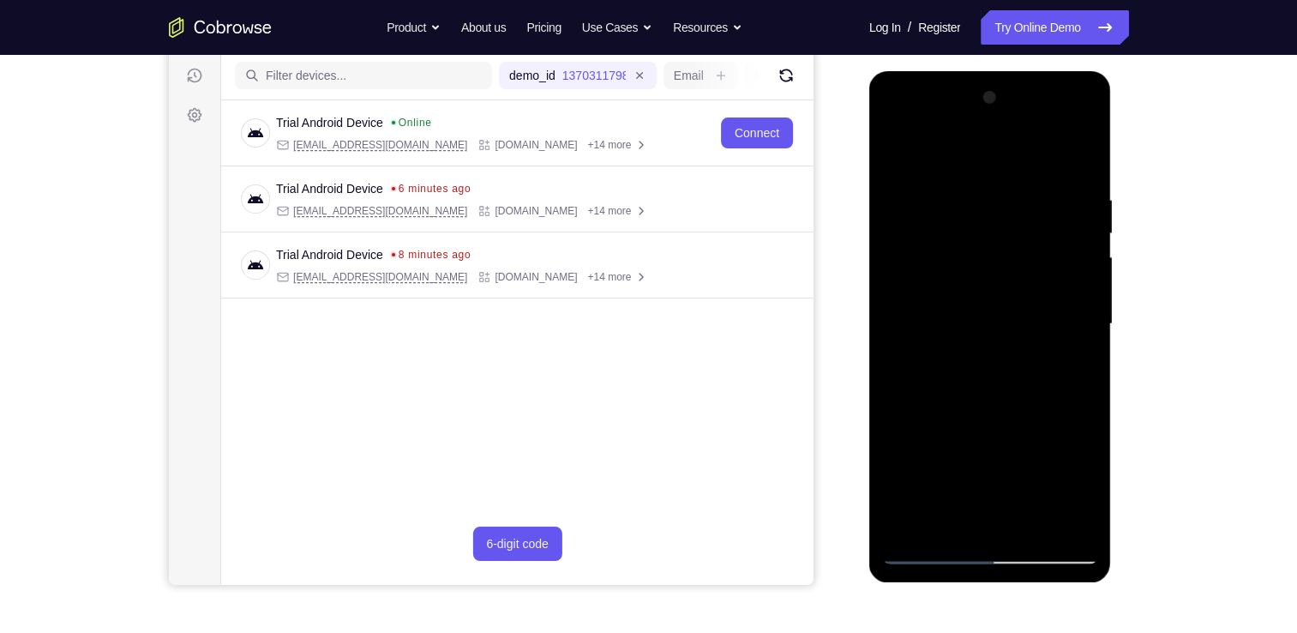
click at [1015, 388] on div at bounding box center [990, 324] width 216 height 480
click at [899, 150] on div at bounding box center [990, 324] width 216 height 480
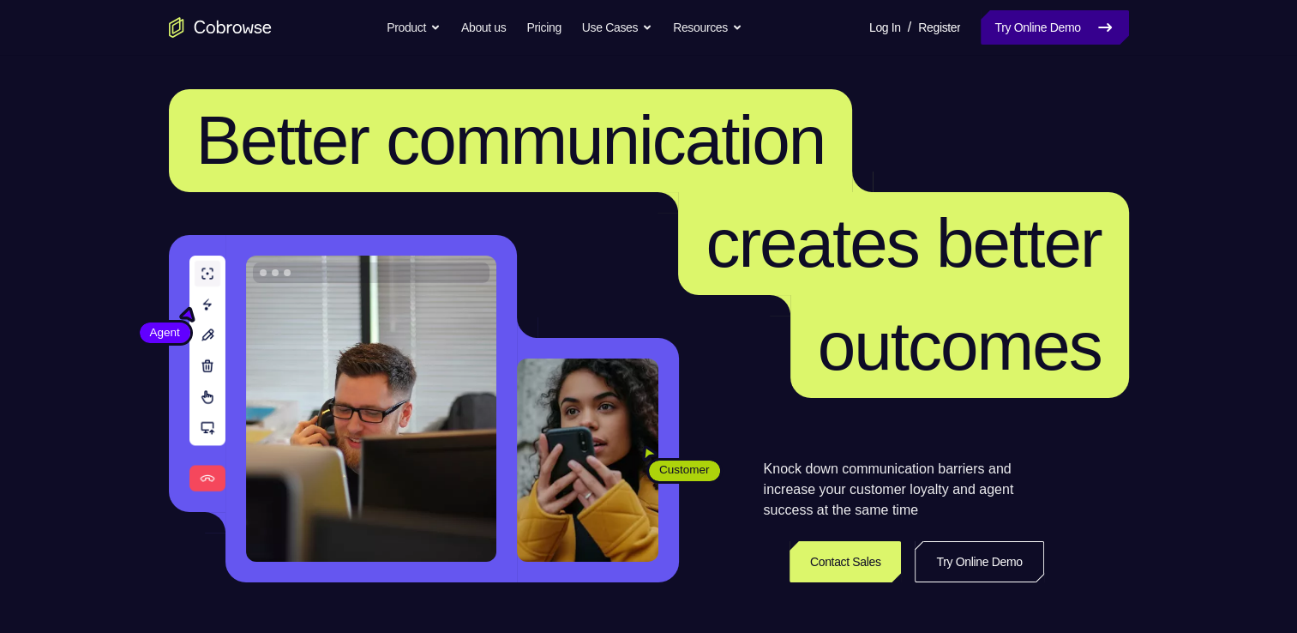
click at [999, 26] on link "Try Online Demo" at bounding box center [1054, 27] width 147 height 34
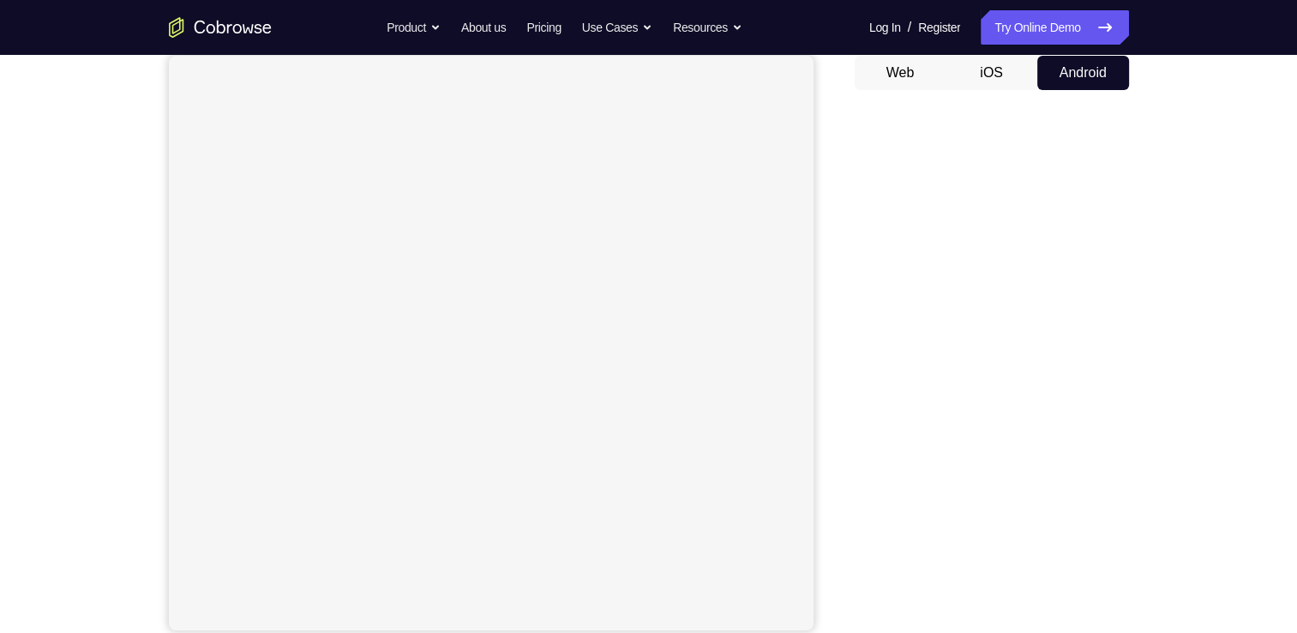
scroll to position [214, 0]
